Goal: Contribute content: Contribute content

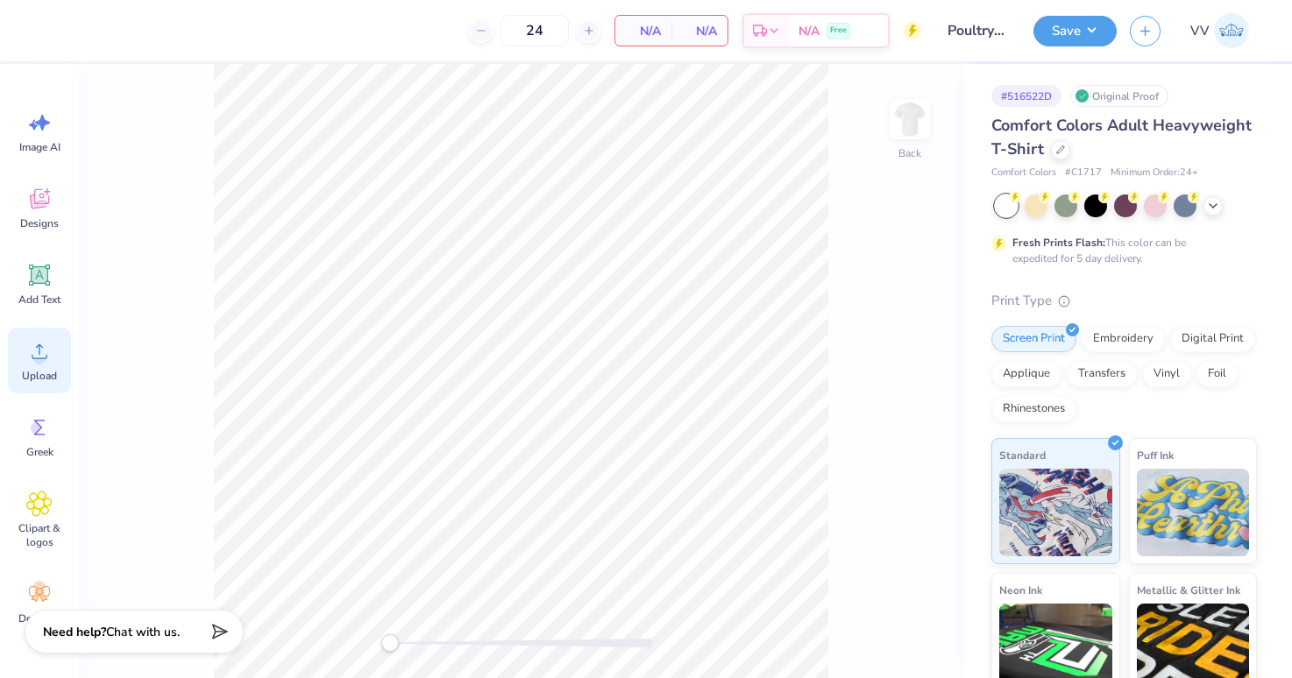
click at [35, 373] on span "Upload" at bounding box center [39, 376] width 35 height 14
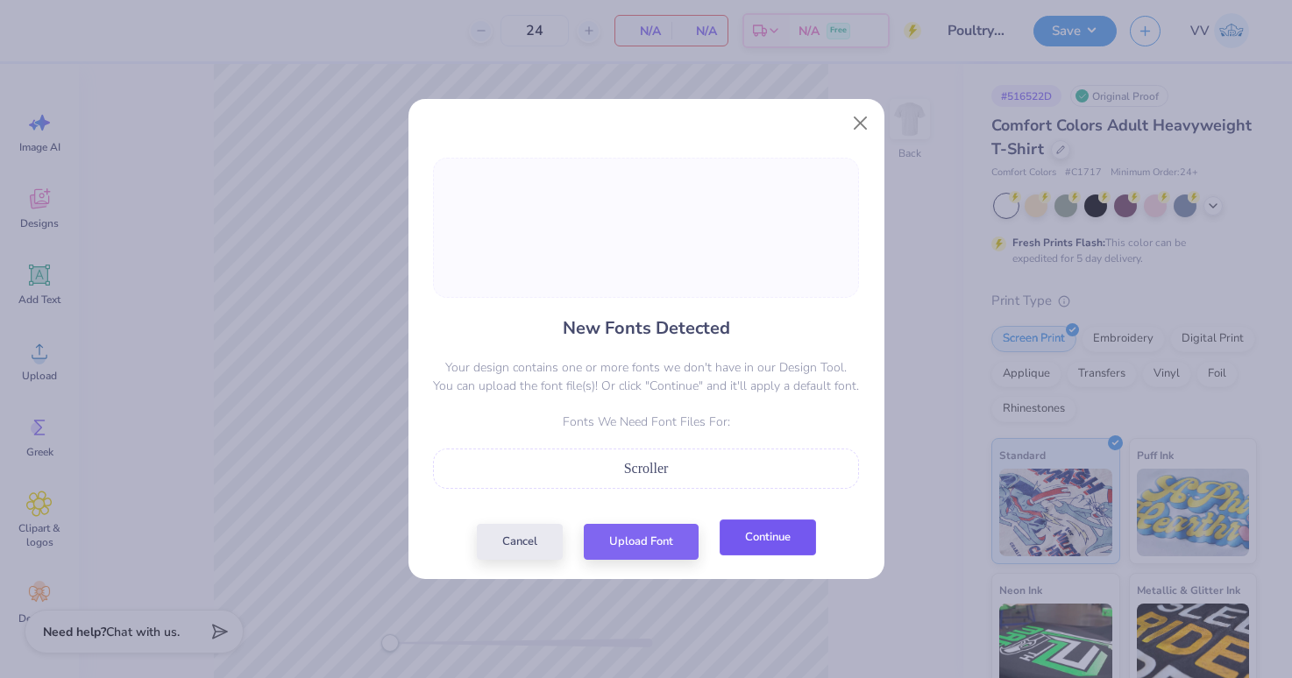
click at [755, 537] on button "Continue" at bounding box center [767, 538] width 96 height 36
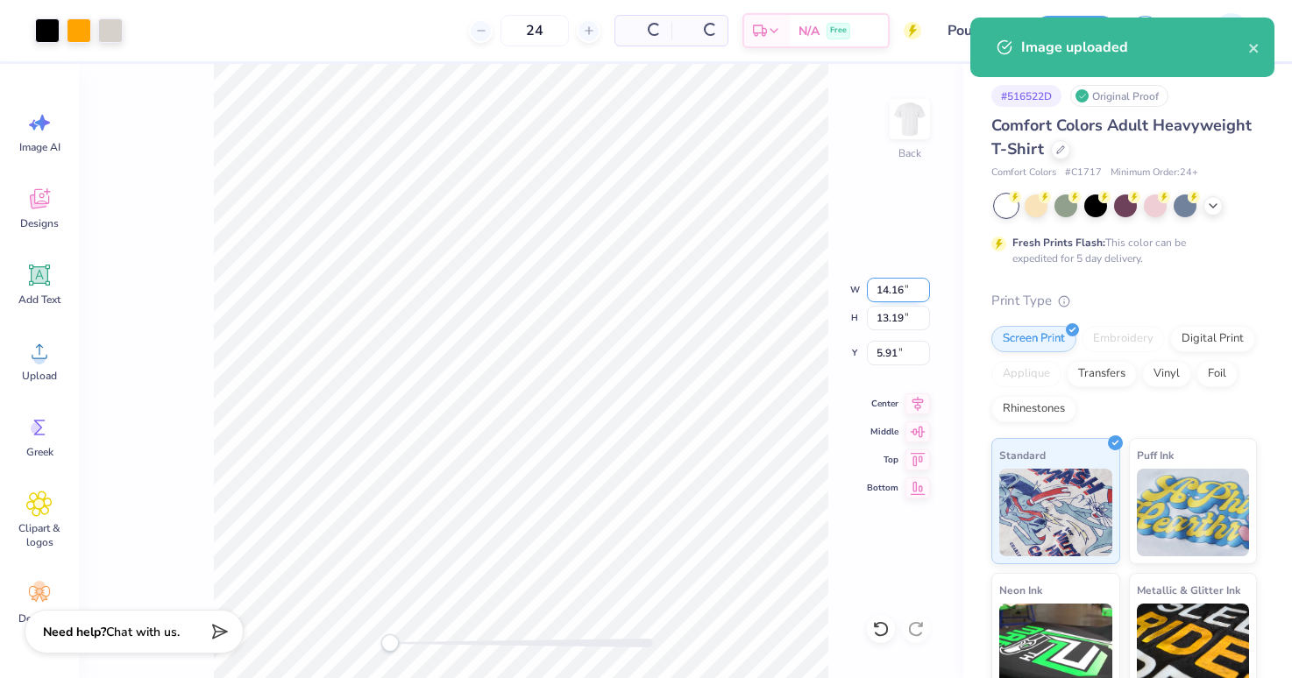
click at [880, 289] on input "14.16" at bounding box center [898, 290] width 63 height 25
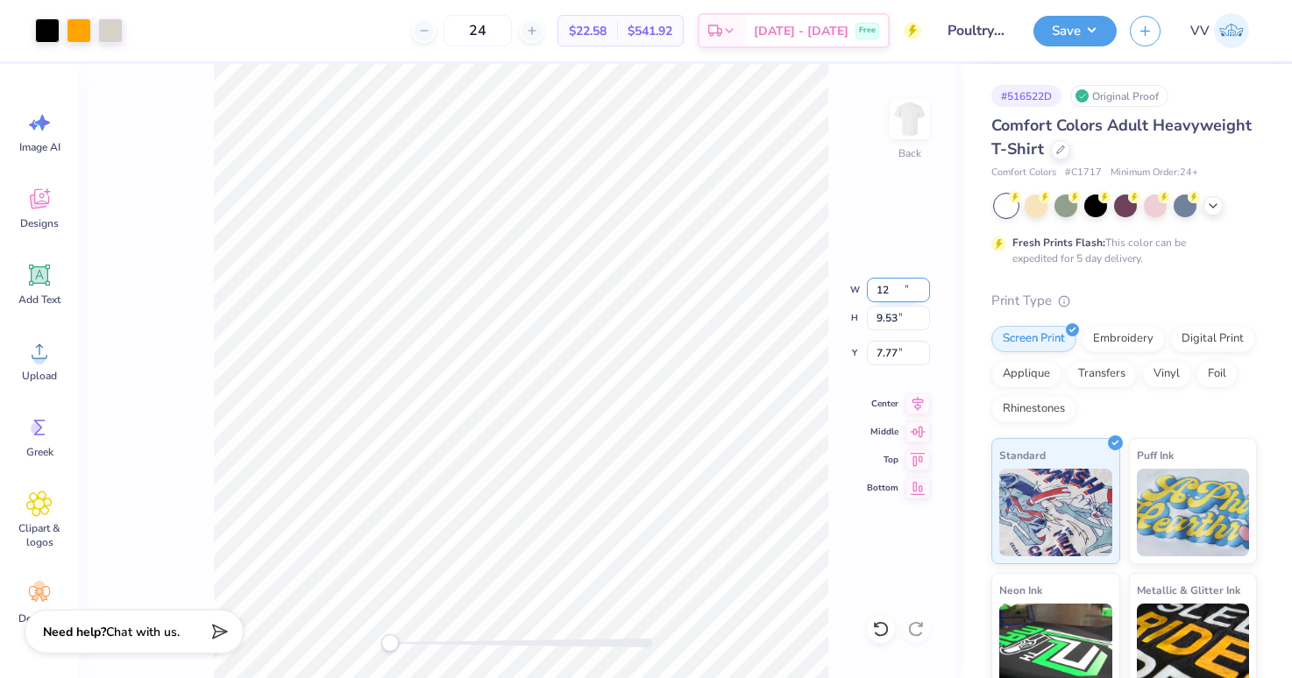
type input "10.89"
type input "9.53"
type input "7.77"
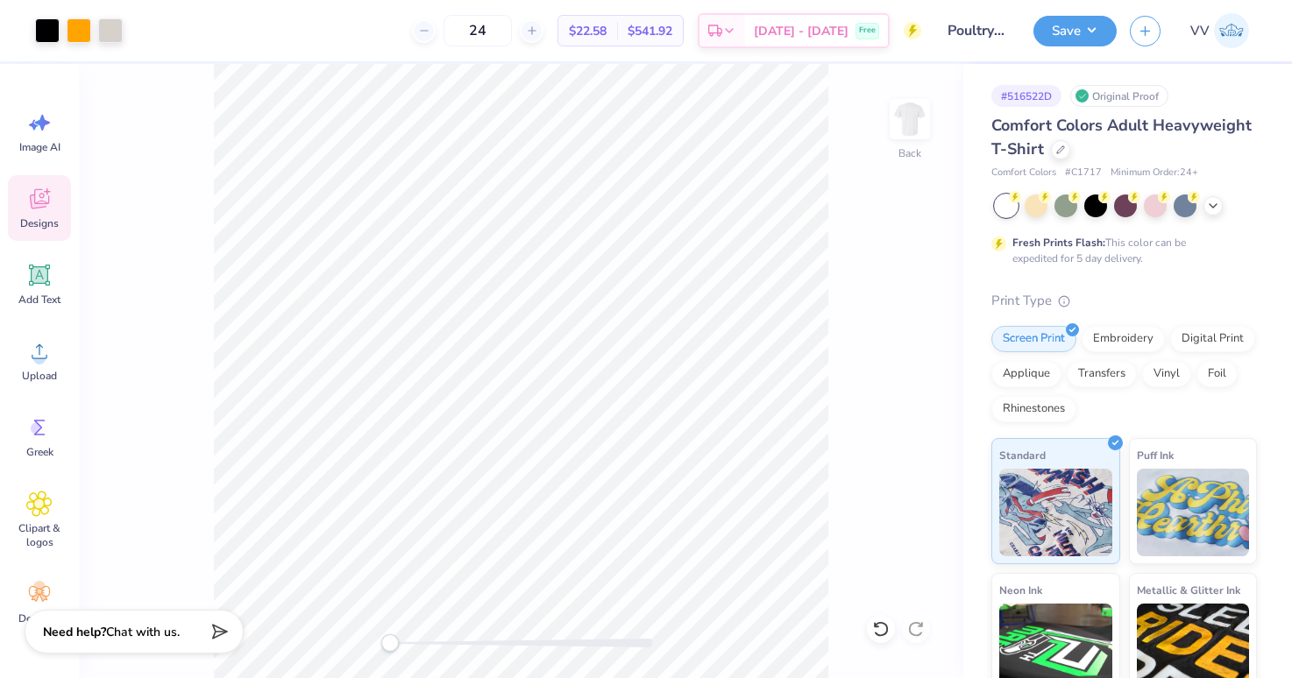
click at [41, 199] on icon at bounding box center [39, 199] width 26 height 26
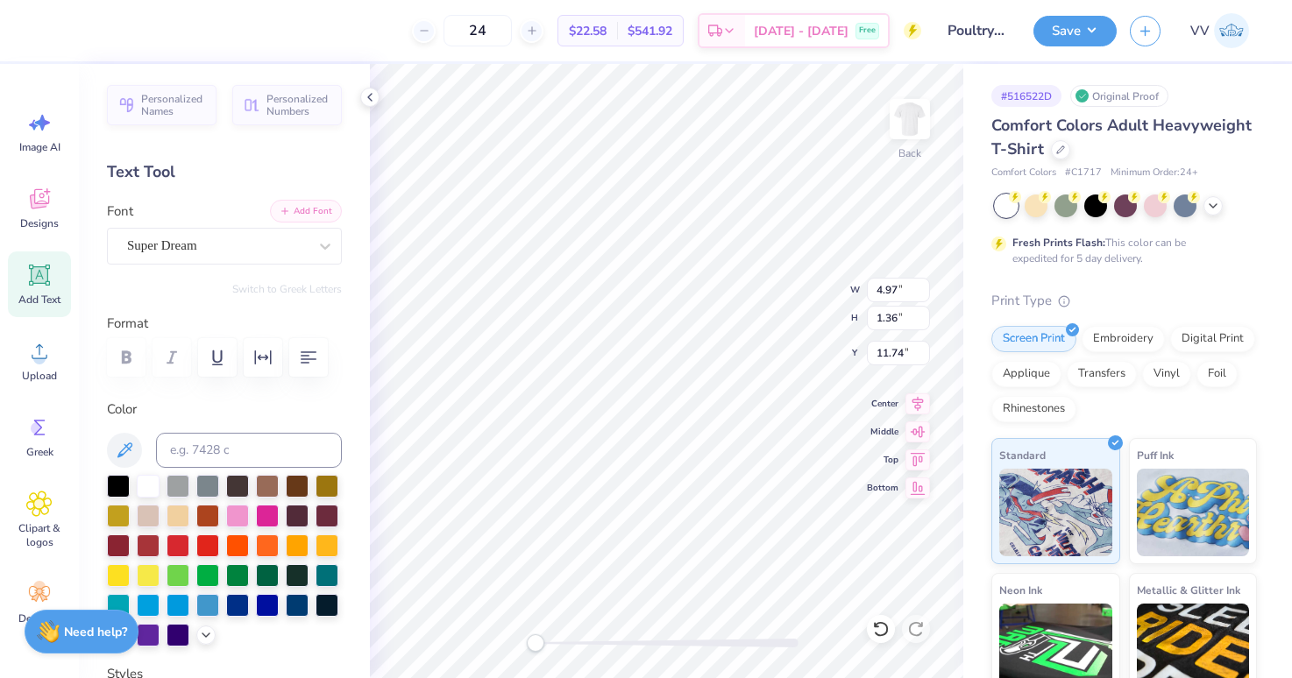
click at [294, 208] on button "Add Font" at bounding box center [306, 211] width 72 height 23
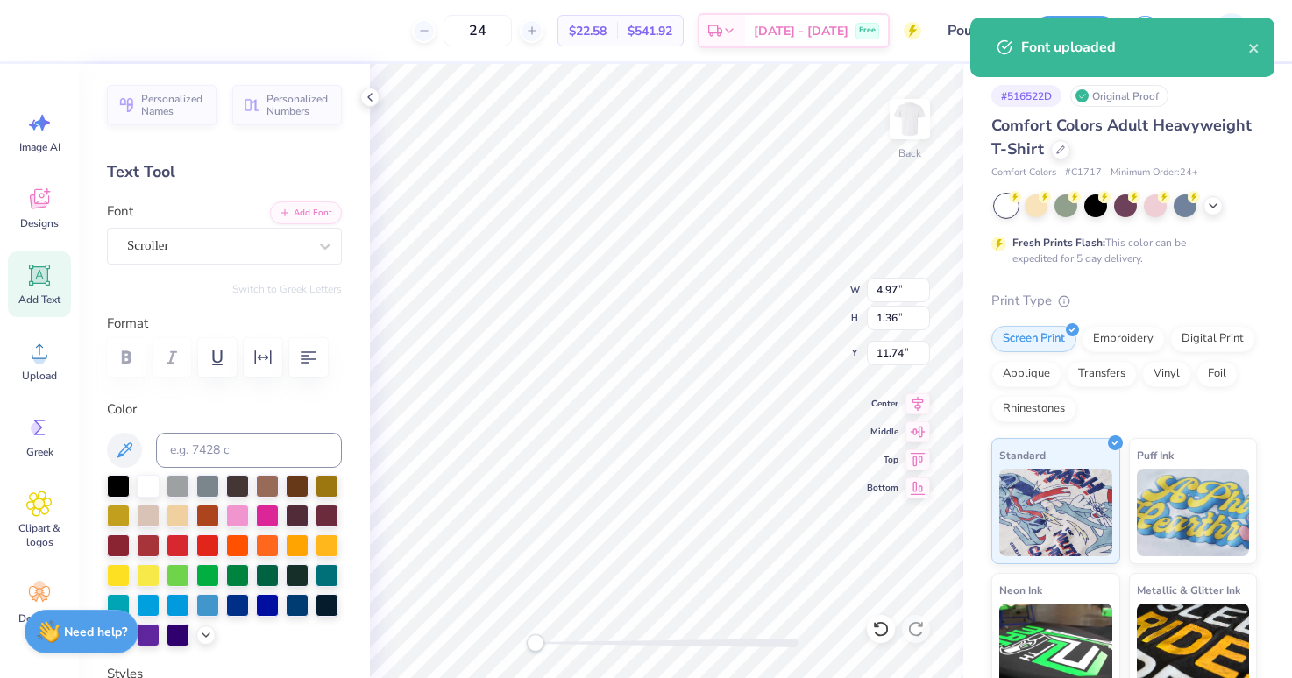
type input "7.29"
type input "9.47"
type input "7.77"
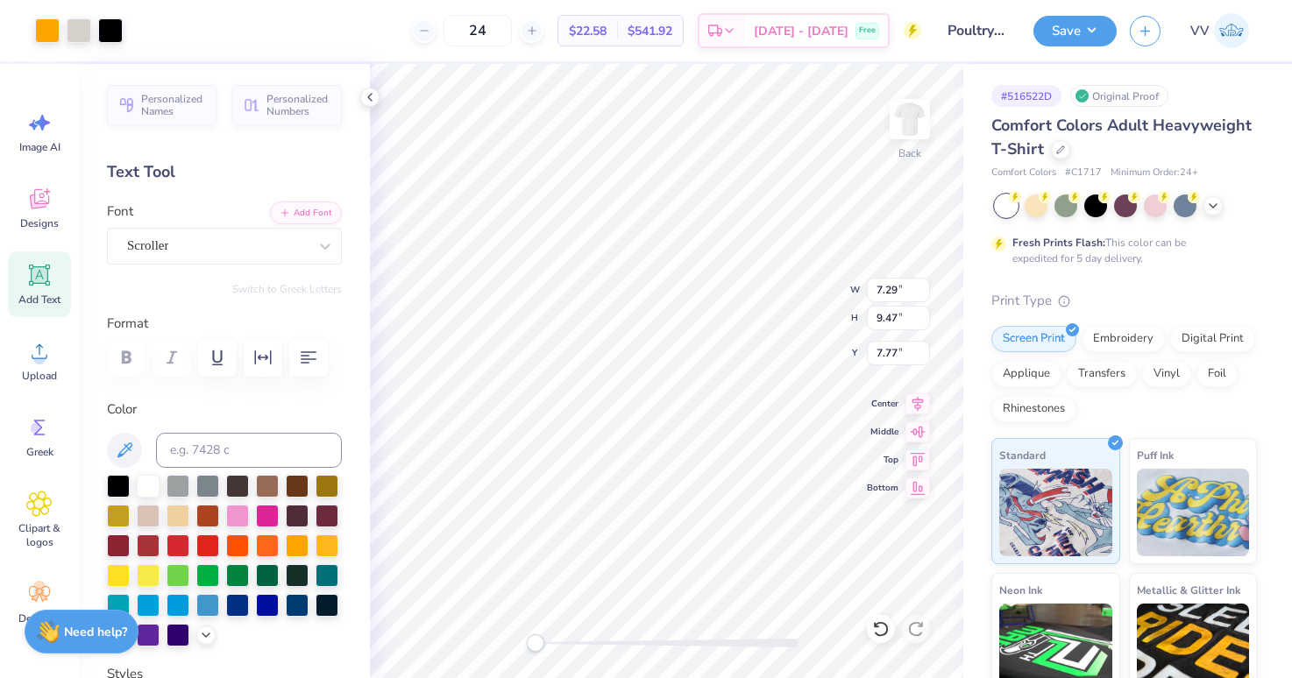
type input "2.83"
type input "1.12"
type input "13.87"
click at [143, 245] on div "Super Dream" at bounding box center [217, 245] width 184 height 27
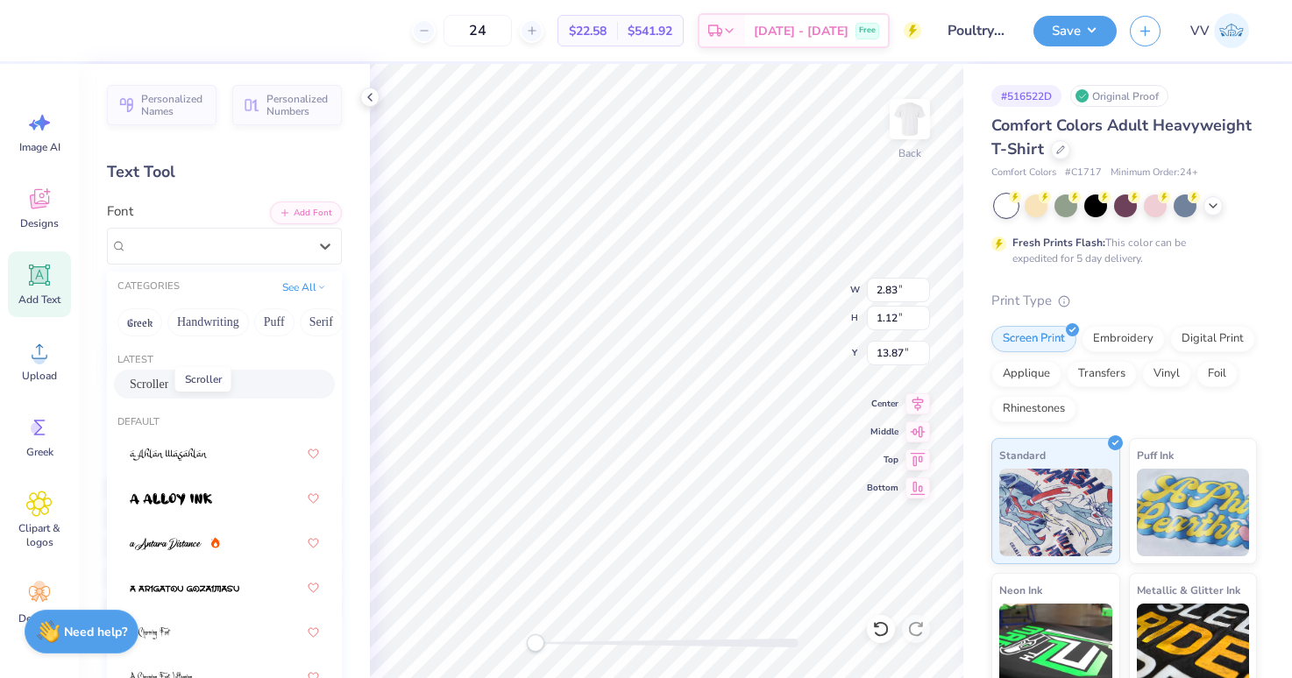
click at [160, 383] on span "Scroller" at bounding box center [149, 384] width 39 height 18
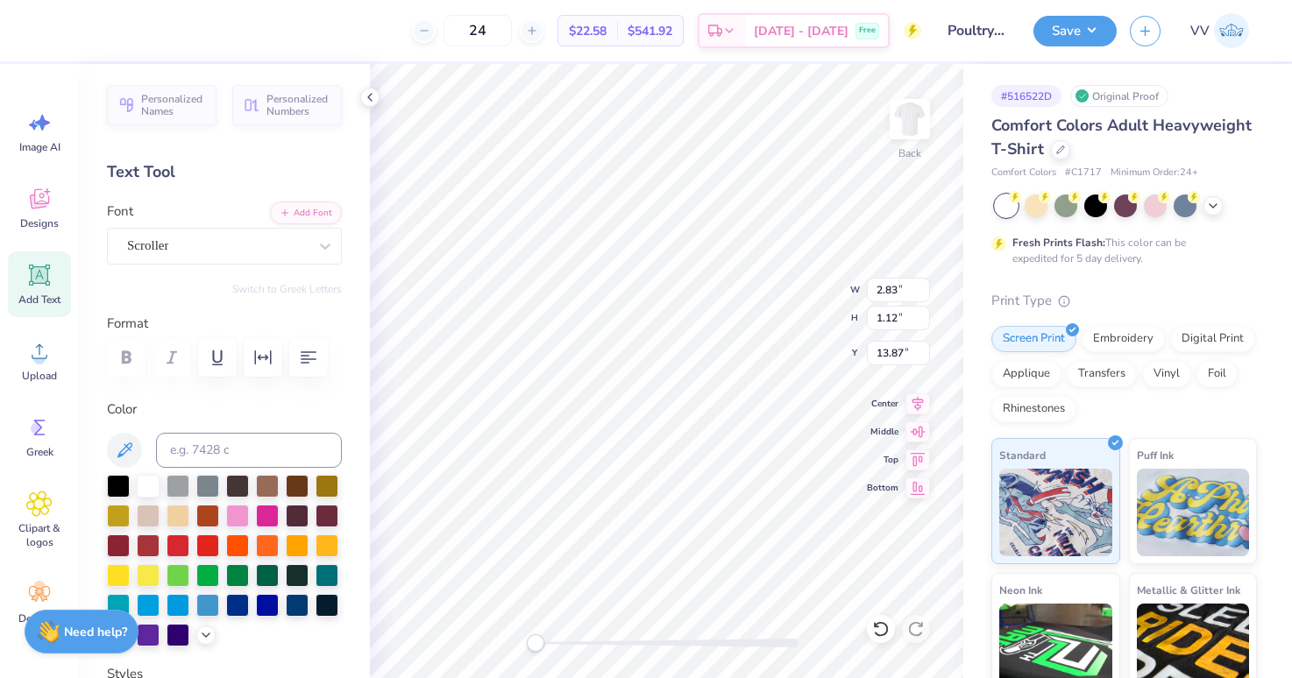
type input "6.87"
type input "1.64"
type input "15.65"
click at [204, 236] on div "Super Dream" at bounding box center [217, 245] width 184 height 27
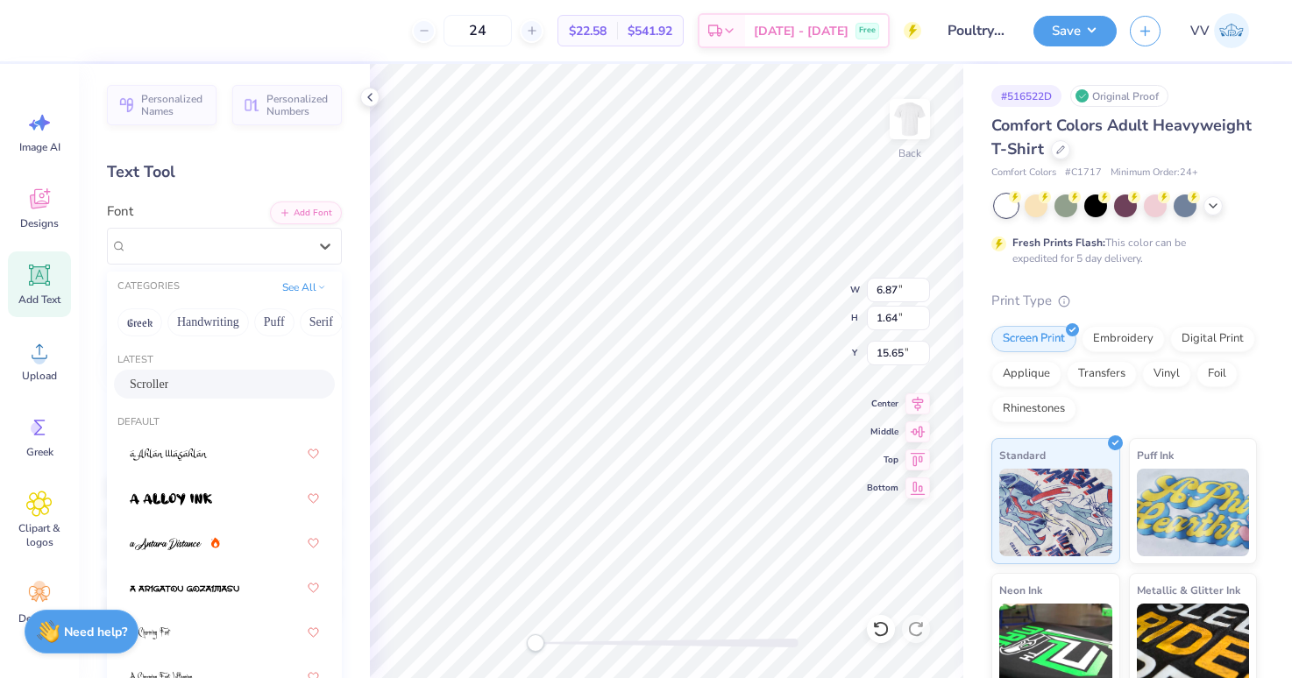
click at [171, 371] on div "Scroller" at bounding box center [224, 384] width 221 height 29
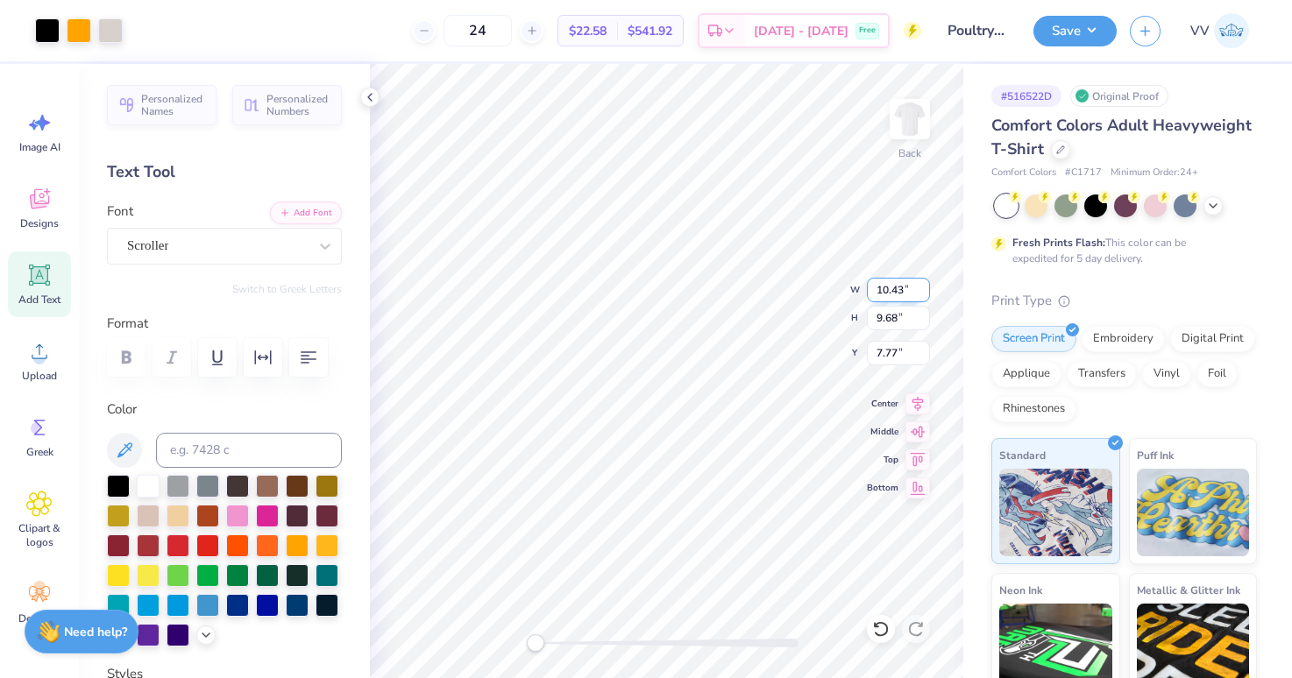
click at [895, 279] on input "10.43" at bounding box center [898, 290] width 63 height 25
type input "12.98"
type input "12.53"
type input "3.00"
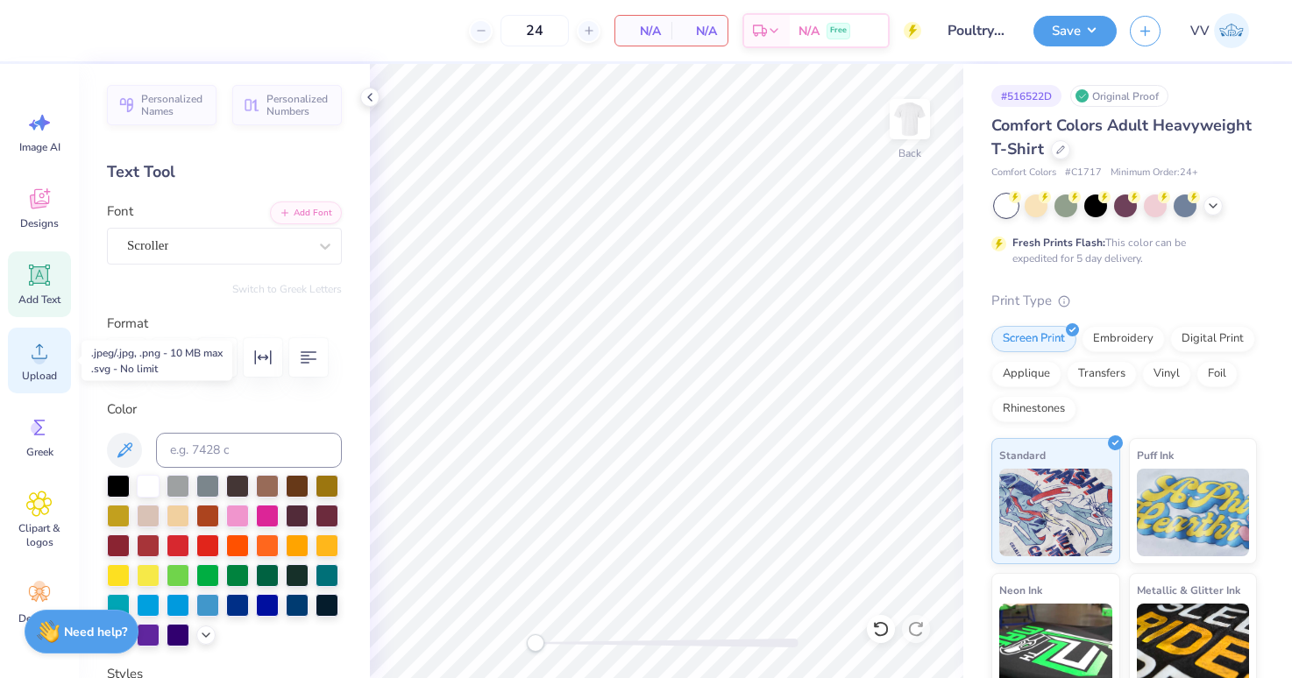
click at [39, 354] on icon at bounding box center [39, 351] width 26 height 26
click at [39, 364] on circle at bounding box center [39, 358] width 12 height 12
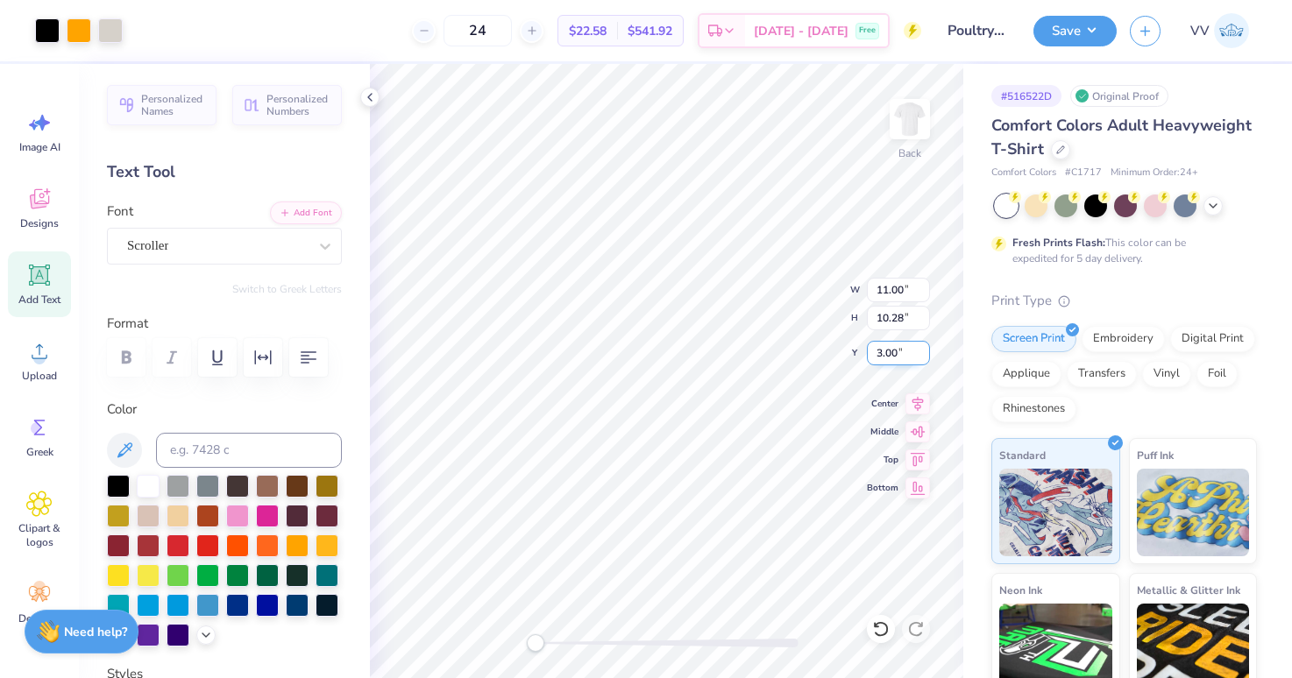
click at [891, 358] on input "3.00" at bounding box center [898, 353] width 63 height 25
type input "2"
click at [1090, 37] on button "Save" at bounding box center [1074, 28] width 83 height 31
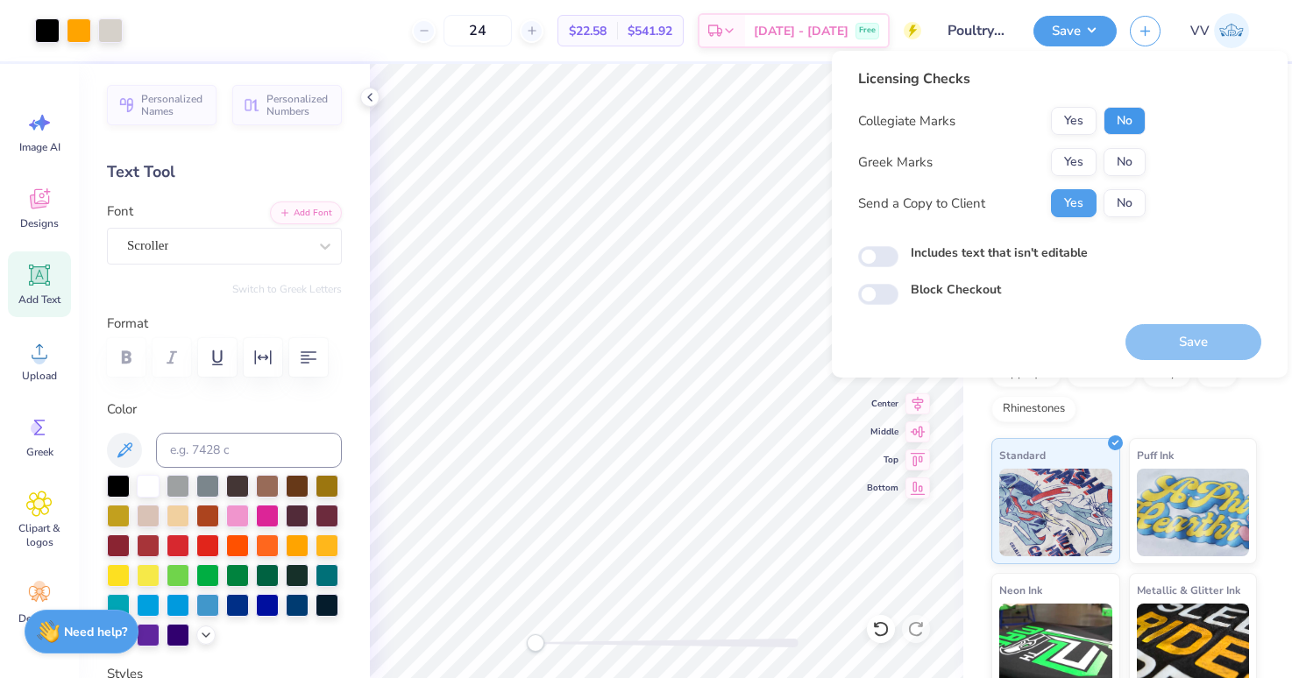
click at [1126, 127] on button "No" at bounding box center [1124, 121] width 42 height 28
click at [1121, 164] on button "No" at bounding box center [1124, 162] width 42 height 28
click at [870, 259] on input "Includes text that isn't editable" at bounding box center [878, 256] width 40 height 21
checkbox input "true"
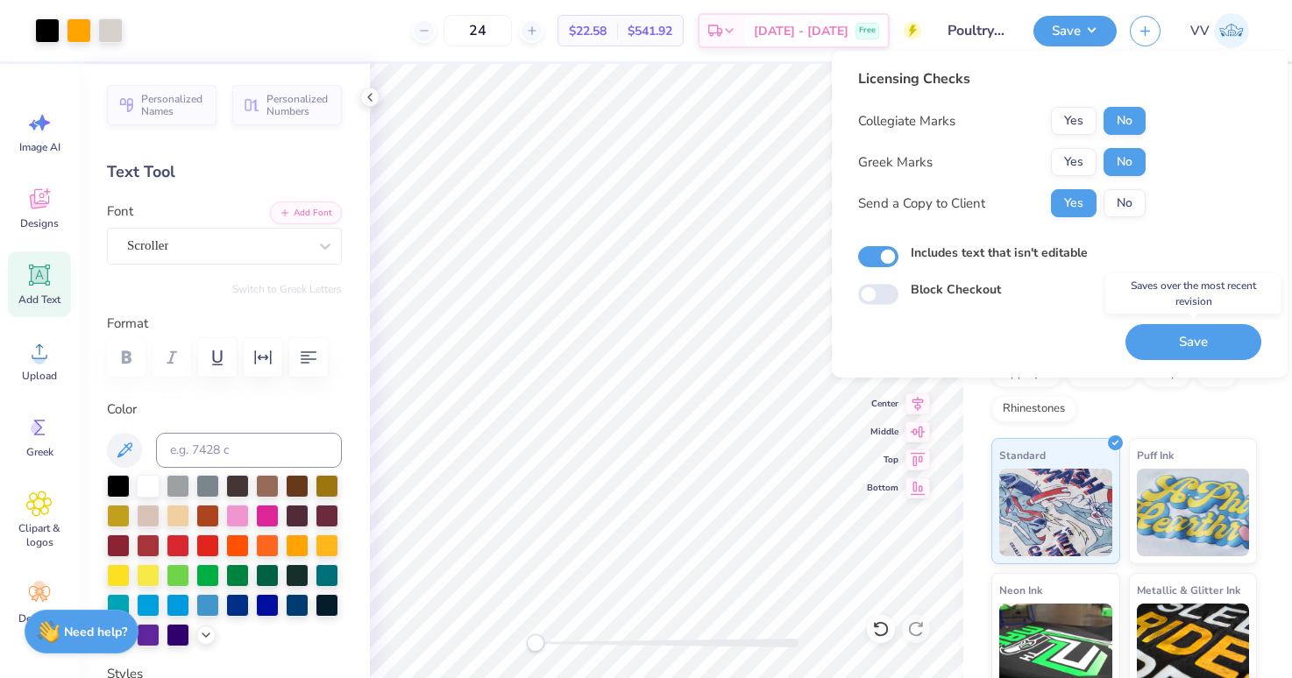
click at [1197, 342] on button "Save" at bounding box center [1193, 342] width 136 height 36
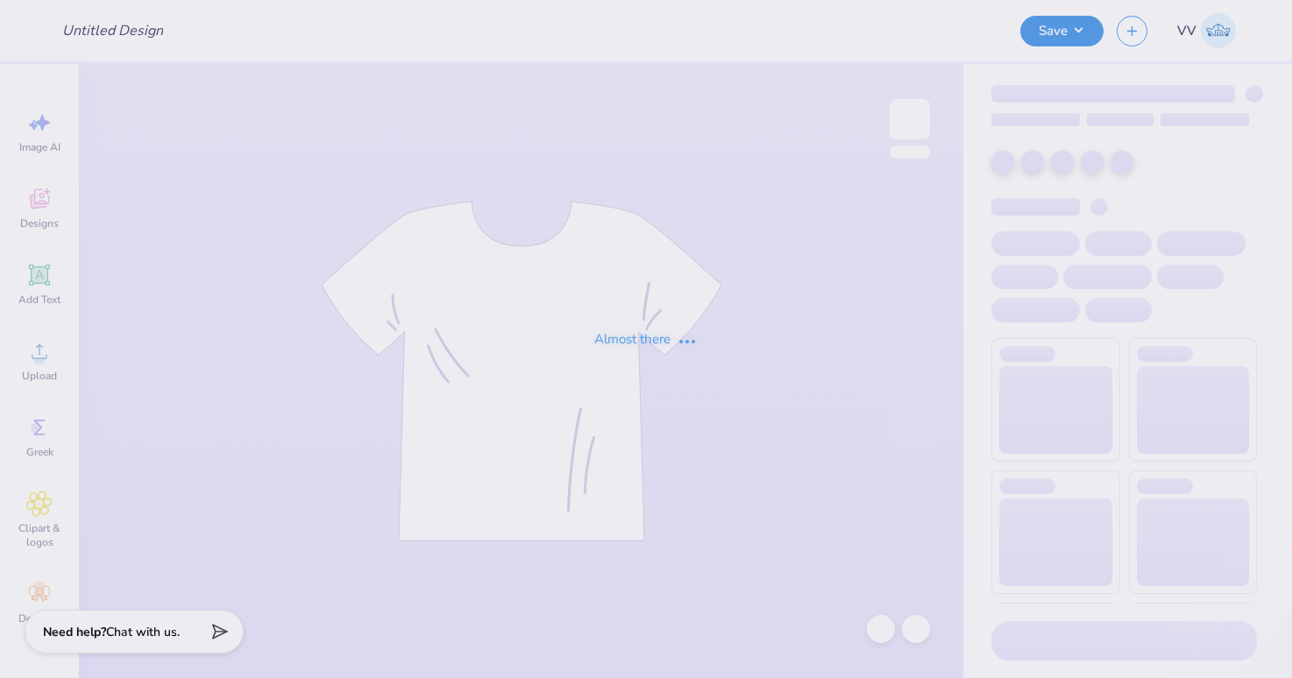
type input "Great Women Go Greek"
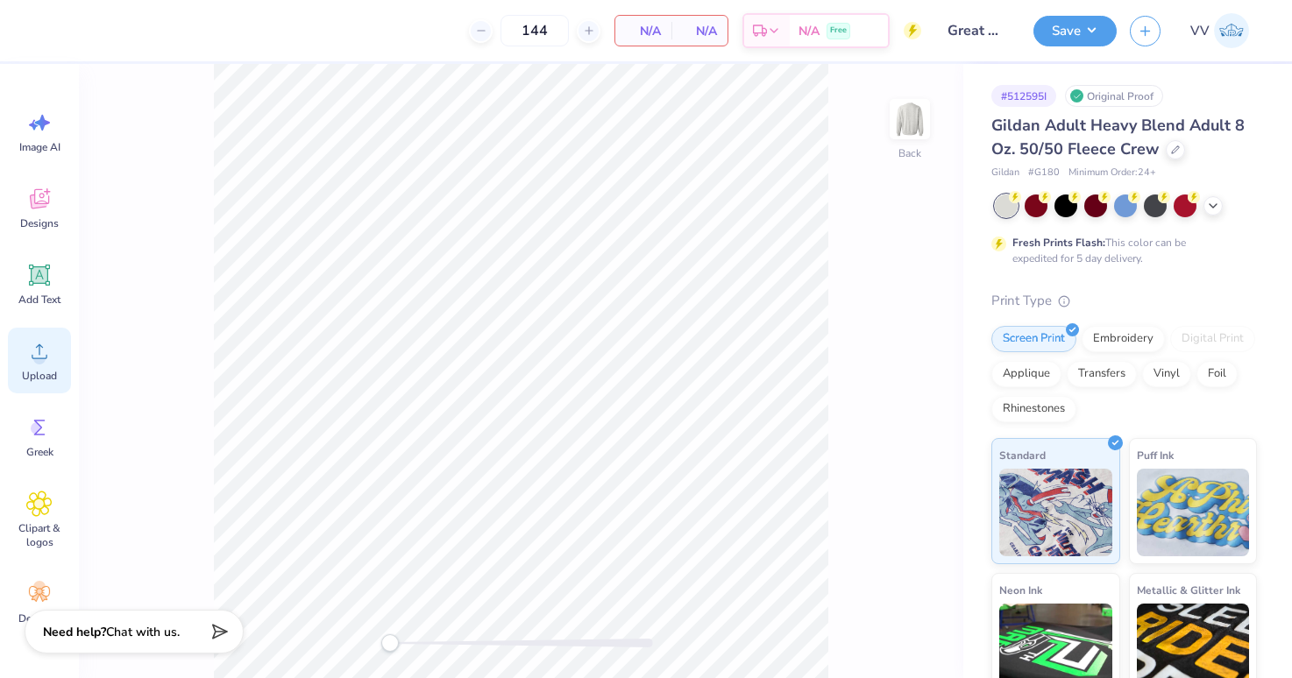
click at [53, 358] on div "Upload" at bounding box center [39, 361] width 63 height 66
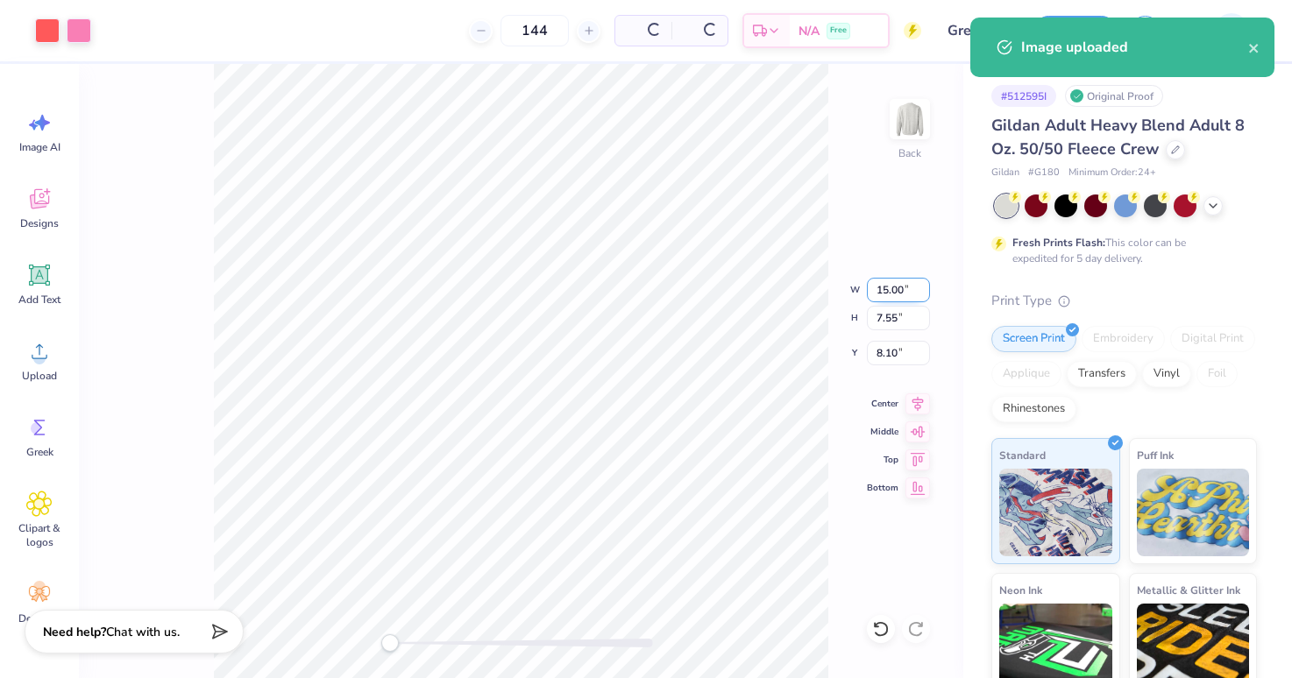
click at [893, 282] on input "15.00" at bounding box center [898, 290] width 63 height 25
type input "12"
type input "3"
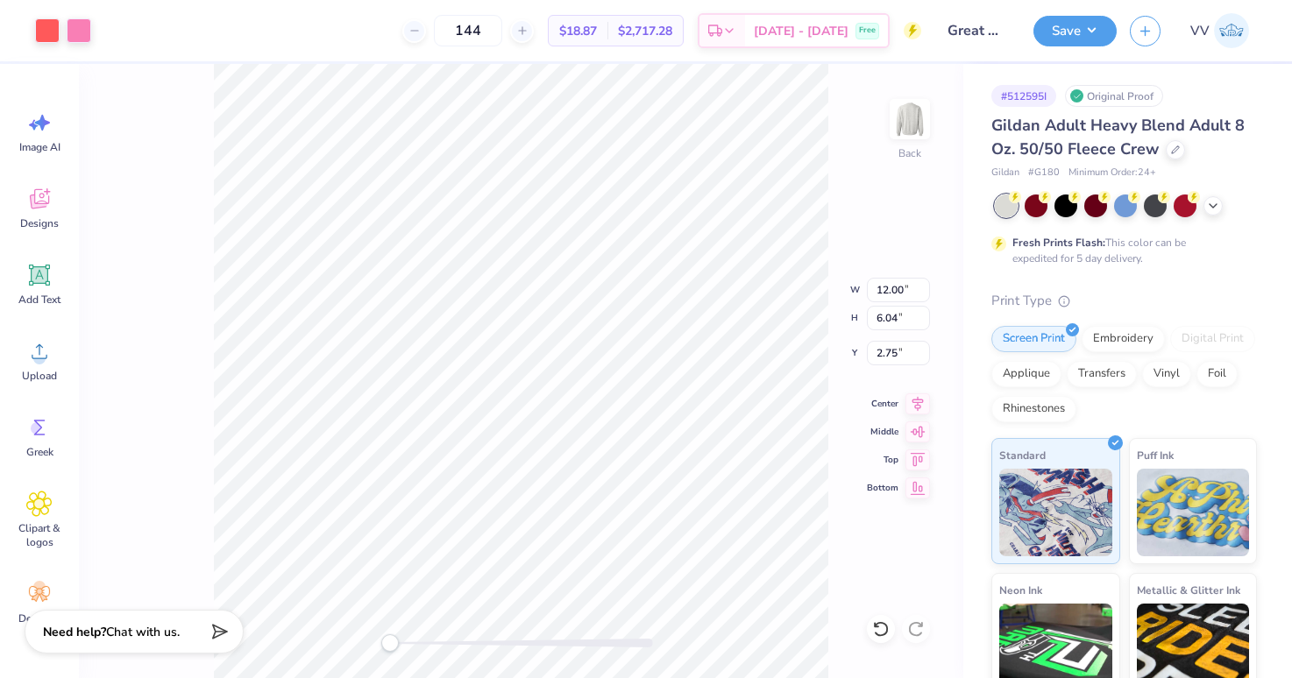
type input "3.00"
click at [1086, 18] on button "Save" at bounding box center [1074, 28] width 83 height 31
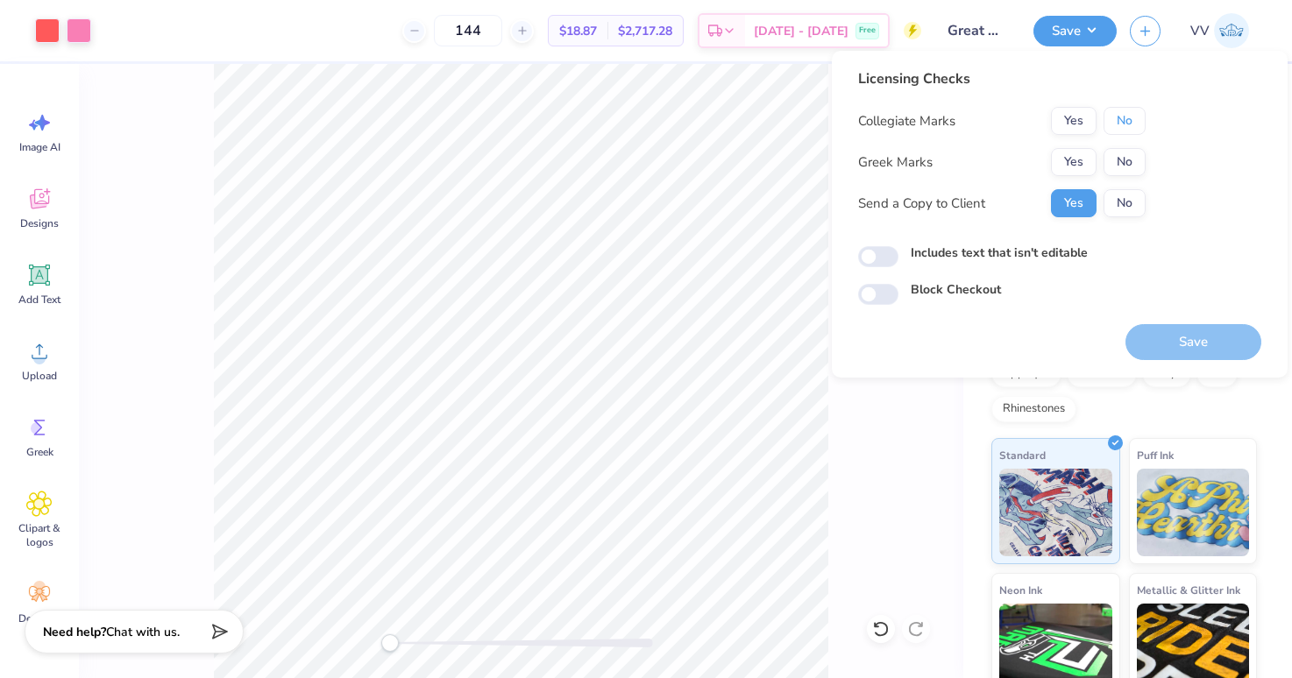
drag, startPoint x: 1137, startPoint y: 121, endPoint x: 1124, endPoint y: 139, distance: 22.1
click at [1137, 121] on button "No" at bounding box center [1124, 121] width 42 height 28
click at [1074, 150] on button "Yes" at bounding box center [1074, 162] width 46 height 28
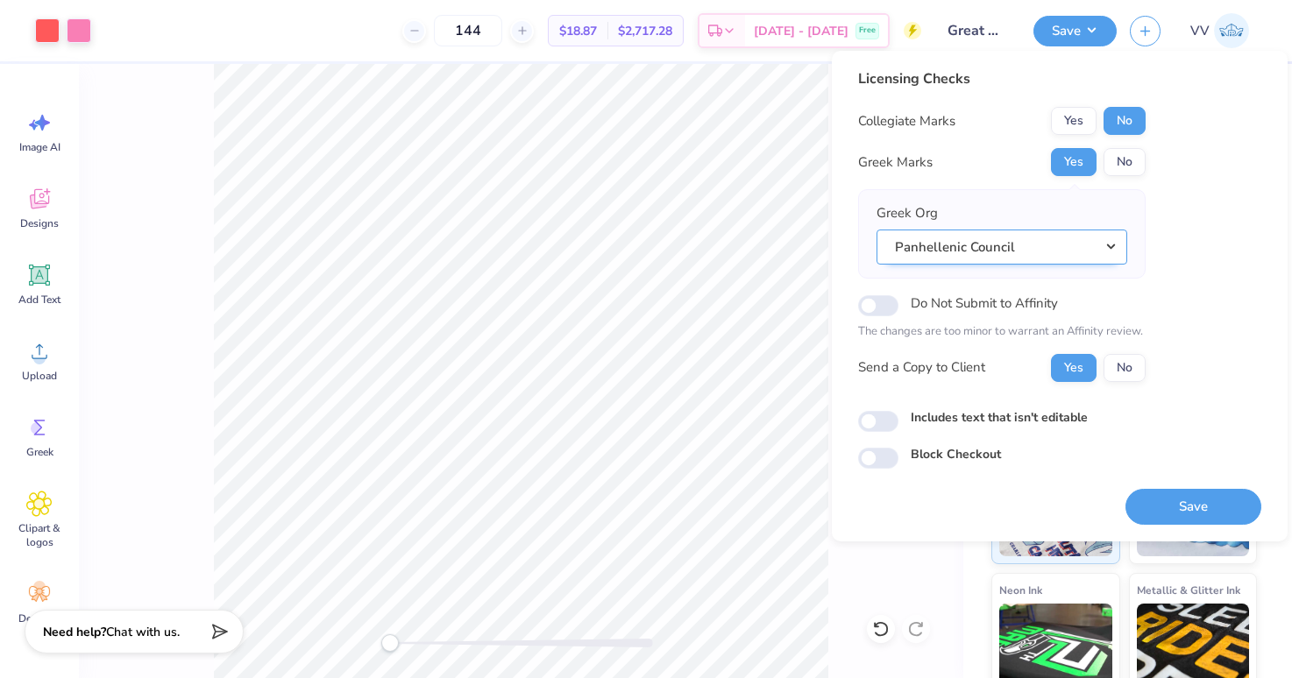
click at [1080, 250] on button "Panhellenic Council" at bounding box center [1001, 248] width 251 height 36
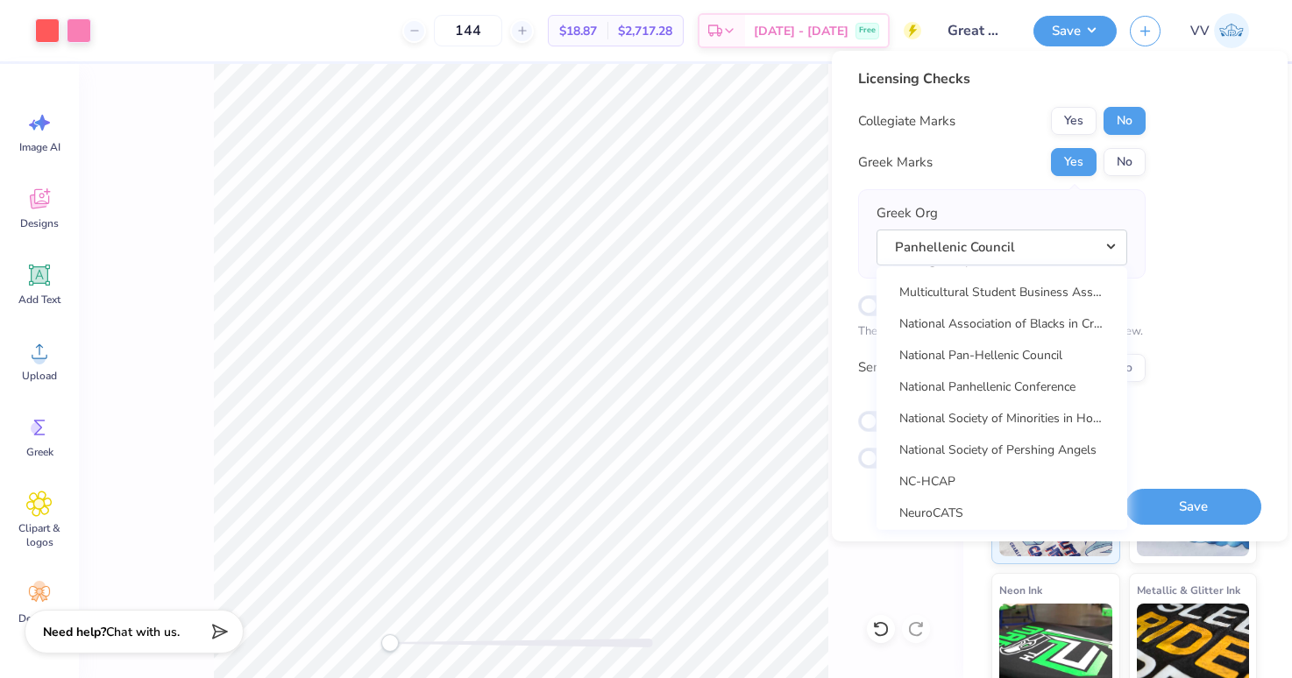
scroll to position [8168, 0]
click at [1069, 386] on link "National Panhellenic Conference" at bounding box center [1001, 385] width 237 height 29
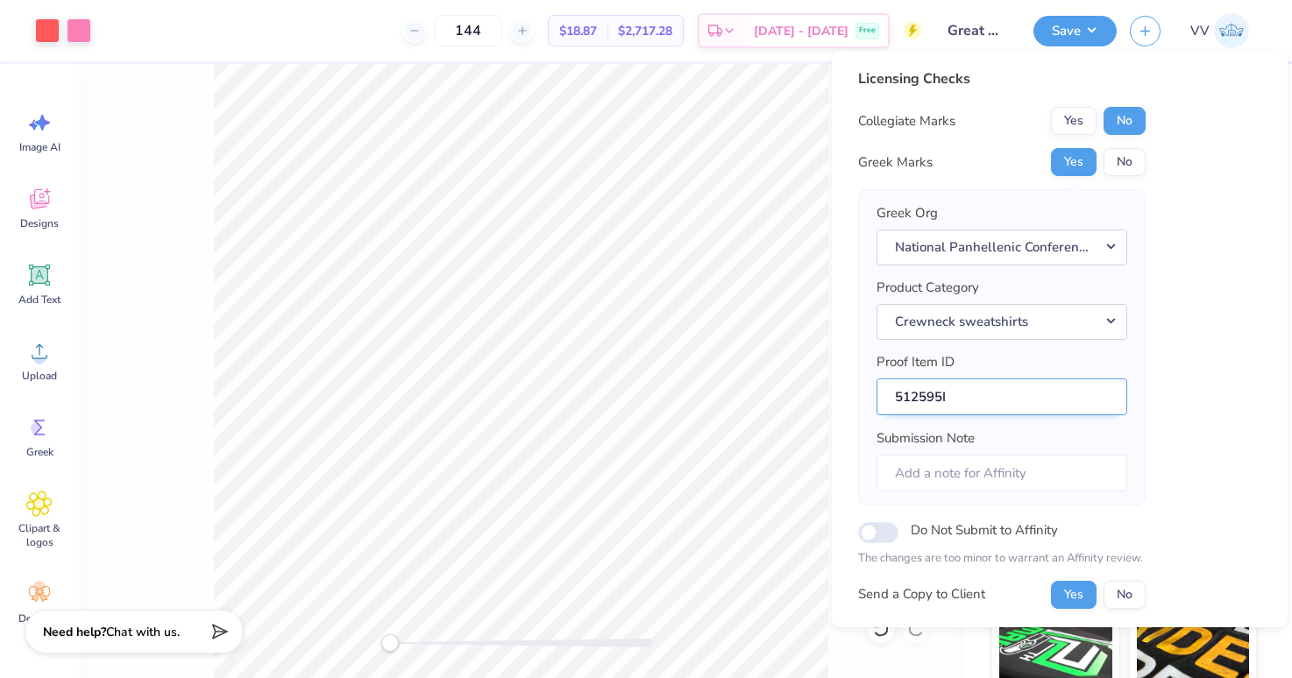
scroll to position [141, 0]
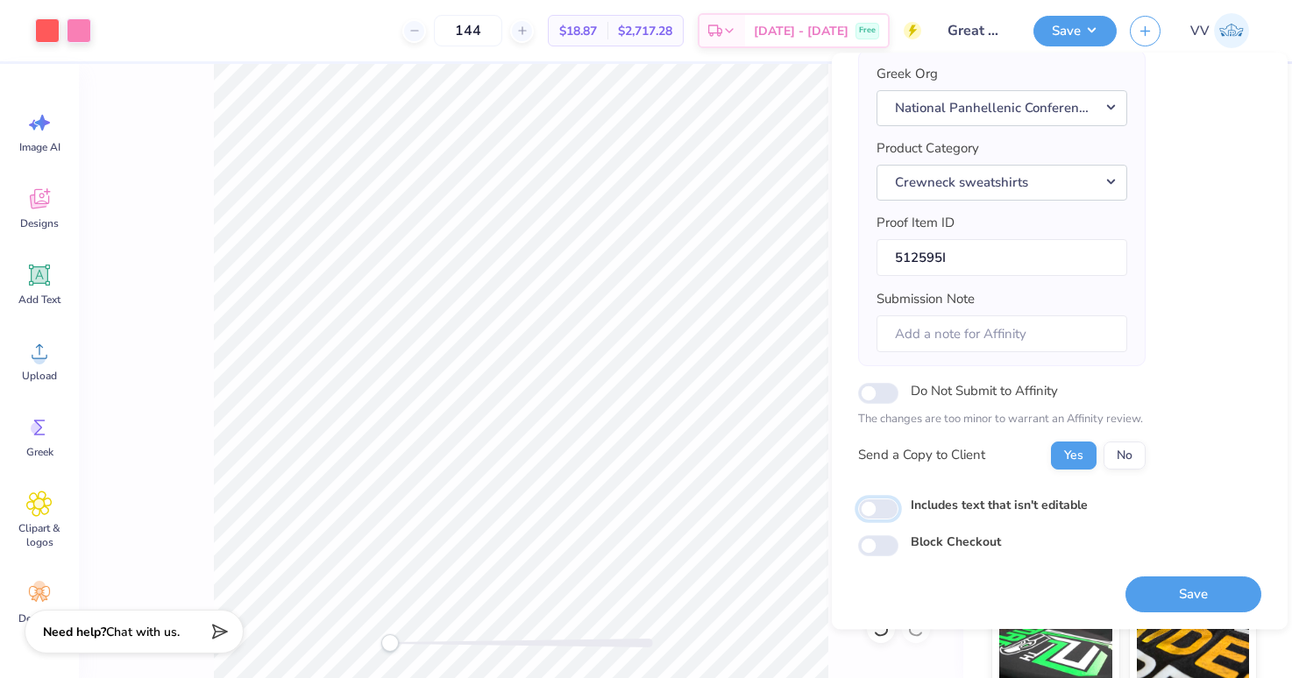
click at [882, 507] on input "Includes text that isn't editable" at bounding box center [878, 509] width 40 height 21
checkbox input "true"
click at [1173, 591] on button "Save" at bounding box center [1193, 595] width 136 height 36
